Goal: Navigation & Orientation: Find specific page/section

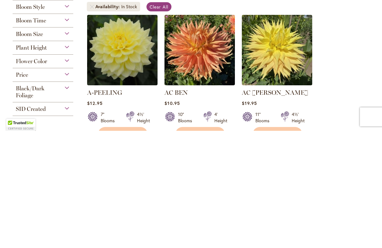
scroll to position [117, 0]
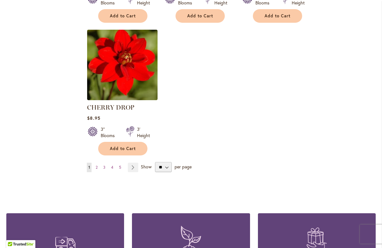
scroll to position [2909, 0]
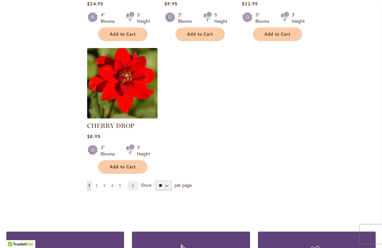
click at [107, 181] on link "Page 3" at bounding box center [104, 185] width 5 height 9
click at [106, 181] on link "Page 3" at bounding box center [104, 185] width 5 height 9
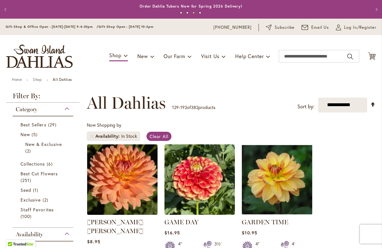
scroll to position [-2, 0]
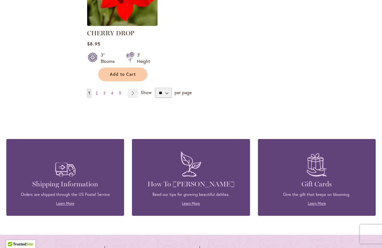
scroll to position [3003, 0]
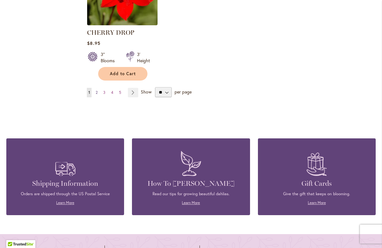
click at [99, 88] on link "Page 2" at bounding box center [96, 92] width 5 height 9
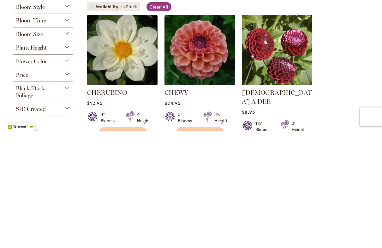
scroll to position [117, 0]
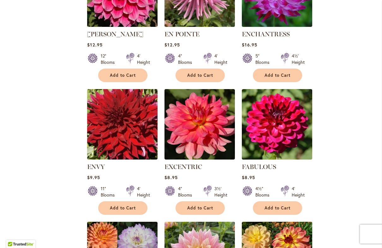
scroll to position [1962, 0]
